Goal: Entertainment & Leisure: Consume media (video, audio)

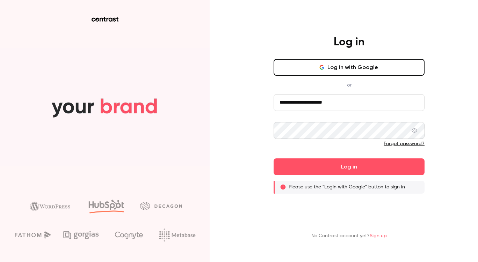
click at [346, 66] on button "Log in with Google" at bounding box center [349, 67] width 151 height 17
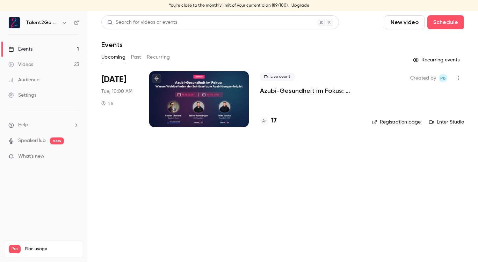
click at [61, 159] on p "What's new" at bounding box center [37, 156] width 59 height 7
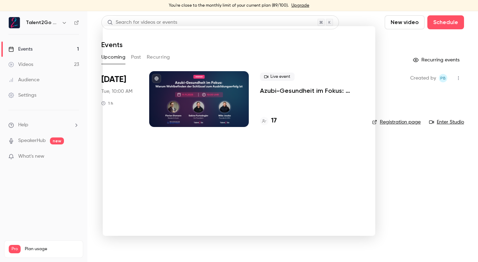
click at [415, 172] on div at bounding box center [239, 131] width 478 height 262
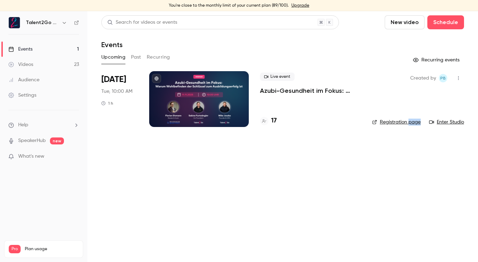
click at [415, 172] on main "Search for videos or events New video Schedule Events Upcoming Past Recurring R…" at bounding box center [282, 136] width 391 height 251
click at [64, 61] on link "Videos 23" at bounding box center [43, 64] width 87 height 15
